Goal: Task Accomplishment & Management: Manage account settings

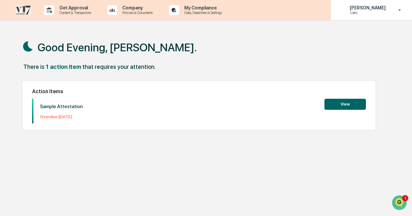
click at [372, 10] on p "[PERSON_NAME]" at bounding box center [366, 7] width 44 height 5
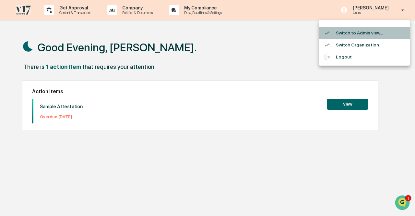
click at [364, 33] on li "Switch to Admin view..." at bounding box center [364, 33] width 91 height 12
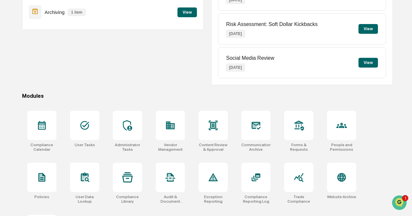
scroll to position [108, 0]
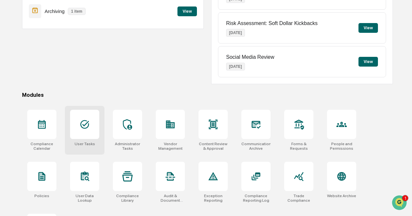
click at [89, 119] on icon at bounding box center [84, 124] width 10 height 10
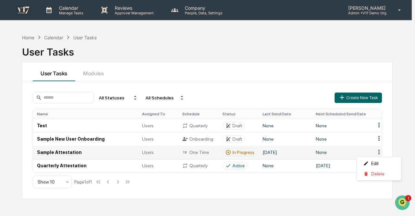
click at [378, 151] on html "Calendar Manage Tasks Reviews Approval Management Company People, Data, Setting…" at bounding box center [207, 108] width 415 height 216
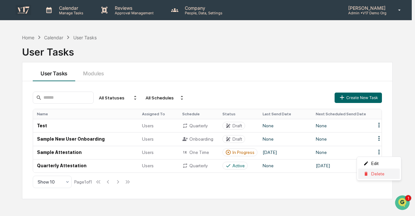
click at [380, 172] on div "Delete" at bounding box center [379, 173] width 42 height 10
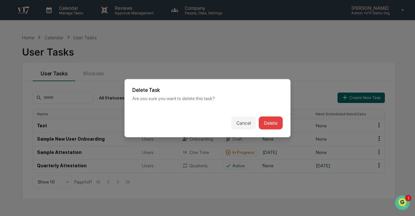
click at [272, 124] on button "Delete" at bounding box center [271, 122] width 24 height 13
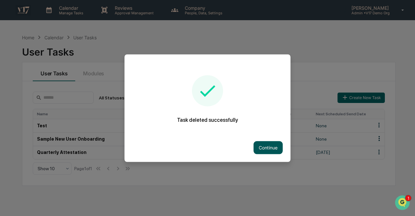
click at [272, 147] on button "Continue" at bounding box center [268, 147] width 29 height 13
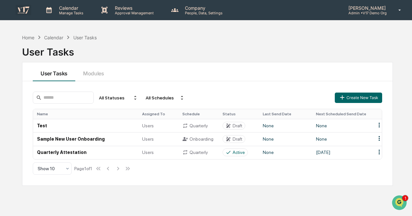
click at [272, 147] on td "None" at bounding box center [285, 152] width 53 height 13
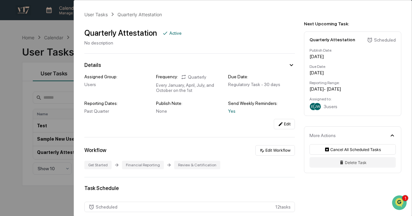
click at [25, 118] on div "User Tasks Quarterly Attestation Quarterly Attestation Active No description De…" at bounding box center [206, 108] width 412 height 216
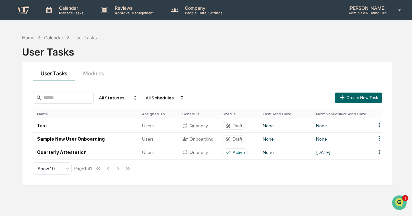
click at [379, 9] on p "[PERSON_NAME]" at bounding box center [366, 8] width 46 height 6
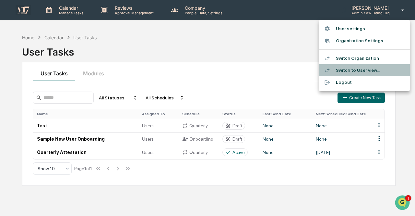
click at [368, 71] on li "Switch to User view..." at bounding box center [364, 70] width 91 height 12
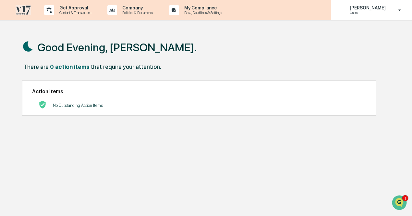
click at [363, 12] on p "Users" at bounding box center [366, 12] width 44 height 5
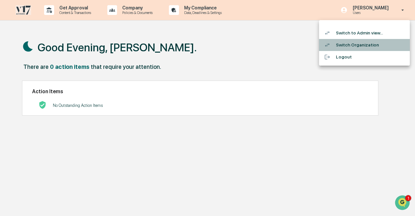
click at [359, 48] on li "Switch Organization" at bounding box center [364, 45] width 91 height 12
